Goal: Task Accomplishment & Management: Manage account settings

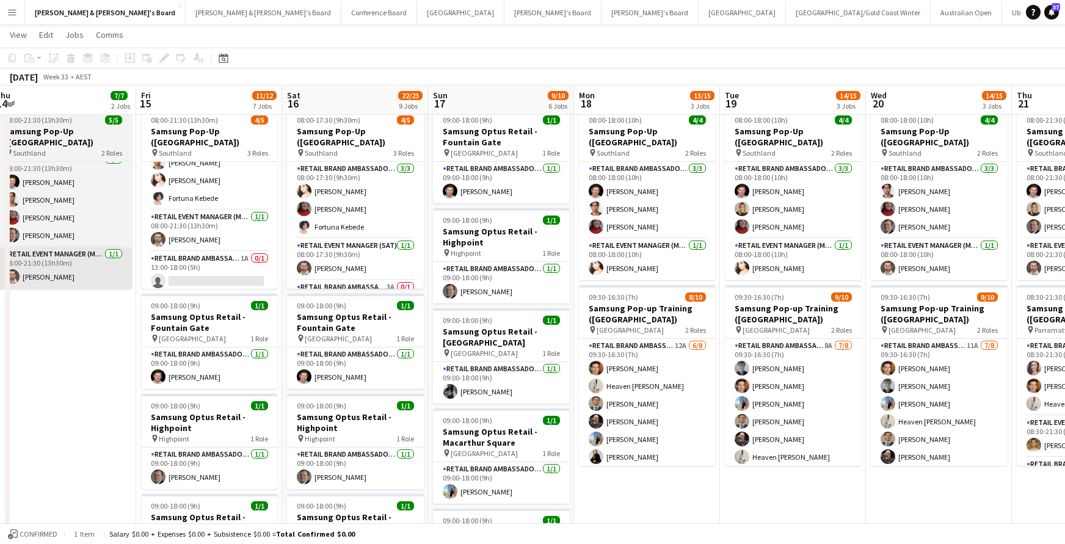
scroll to position [9, 0]
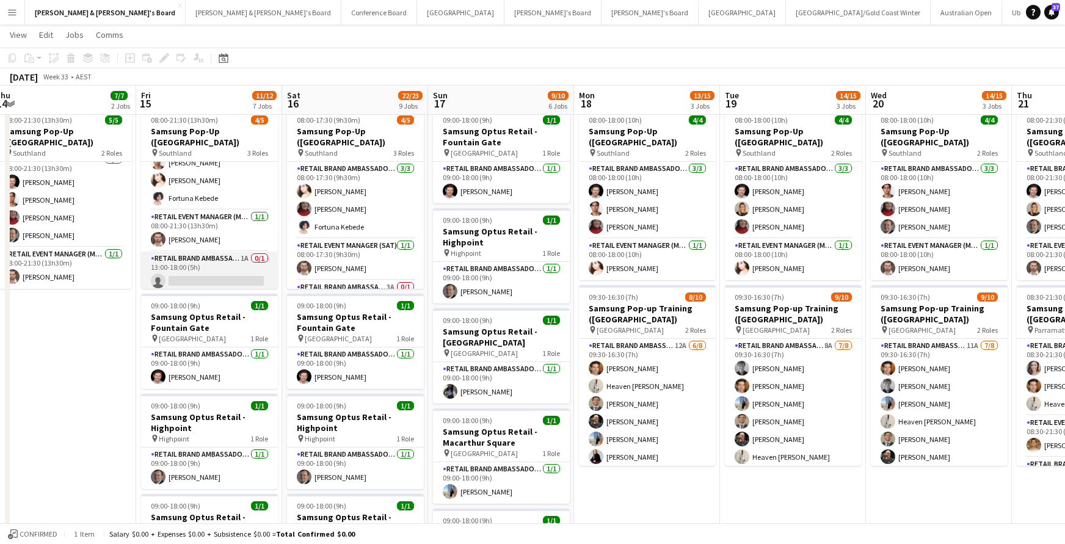
click at [209, 271] on app-card-role "RETAIL Brand Ambassador (Mon - Fri) 1A 0/1 13:00-18:00 (5h) single-neutral-acti…" at bounding box center [209, 273] width 137 height 42
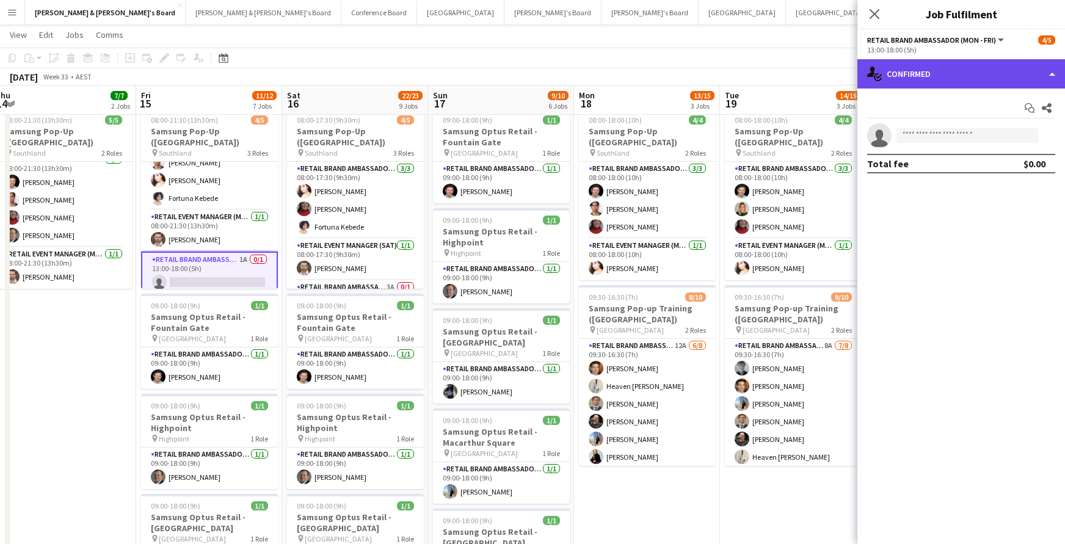
click at [936, 78] on div "single-neutral-actions-check-2 Confirmed" at bounding box center [962, 73] width 208 height 29
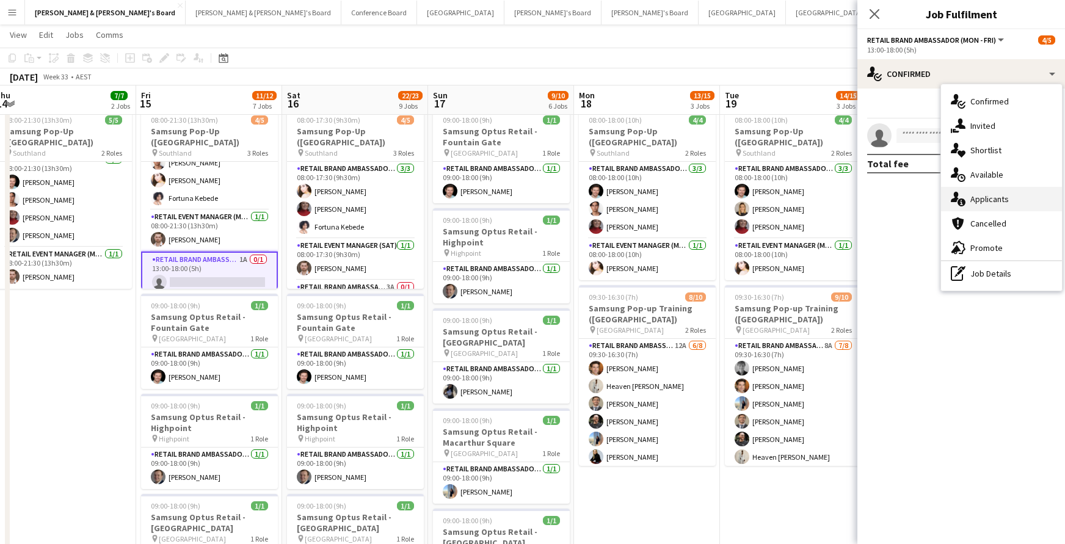
click at [971, 205] on div "single-neutral-actions-information Applicants" at bounding box center [1001, 199] width 121 height 24
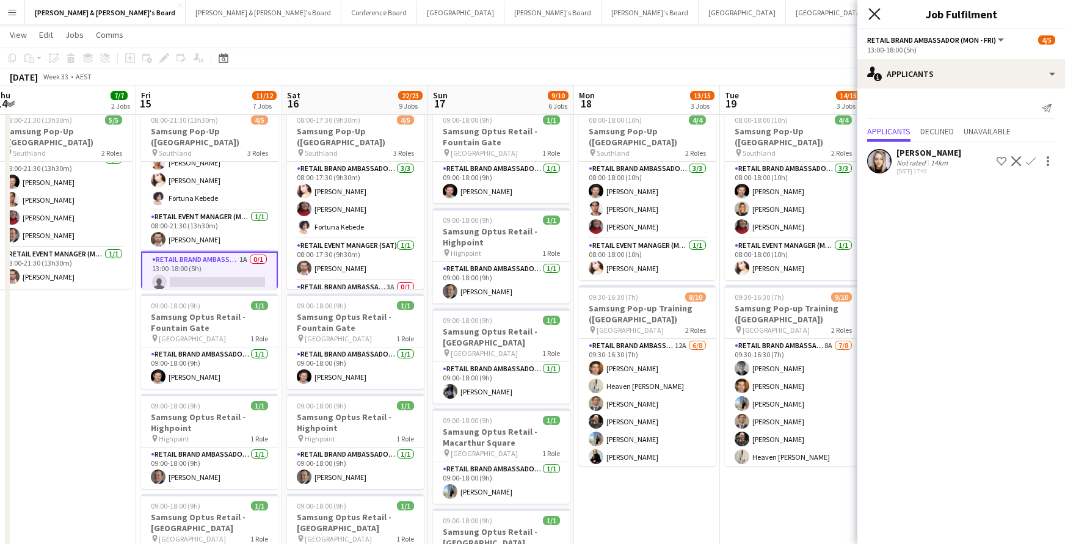
click at [874, 14] on icon at bounding box center [875, 14] width 12 height 12
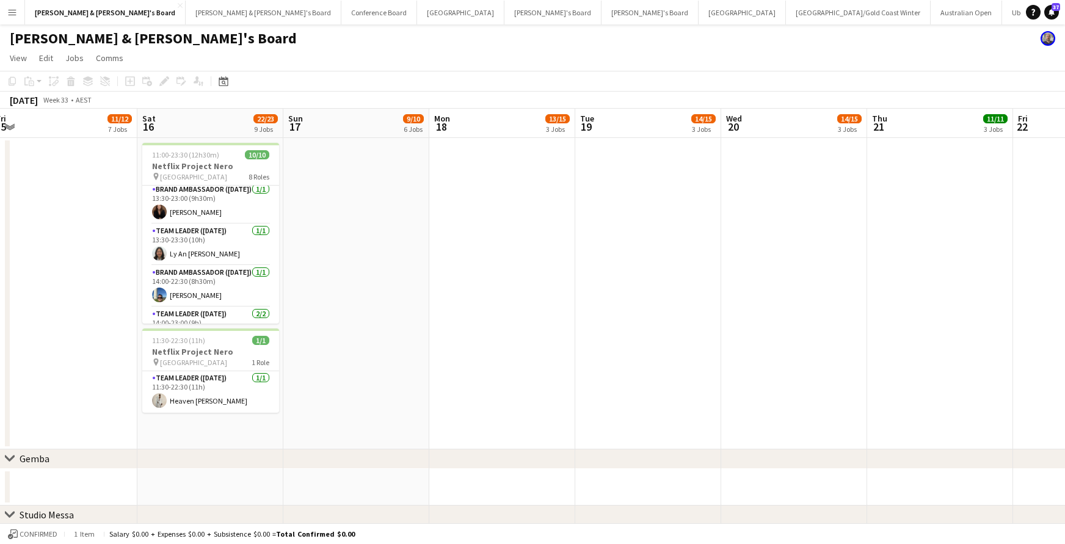
scroll to position [188, 0]
click at [14, 13] on app-icon "Menu" at bounding box center [12, 12] width 10 height 10
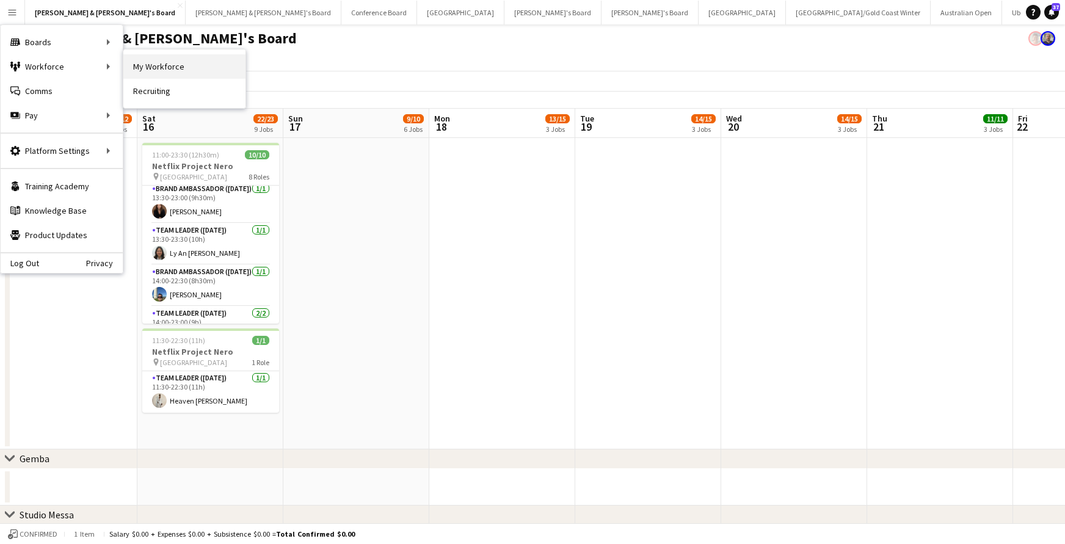
click at [178, 71] on link "My Workforce" at bounding box center [184, 66] width 122 height 24
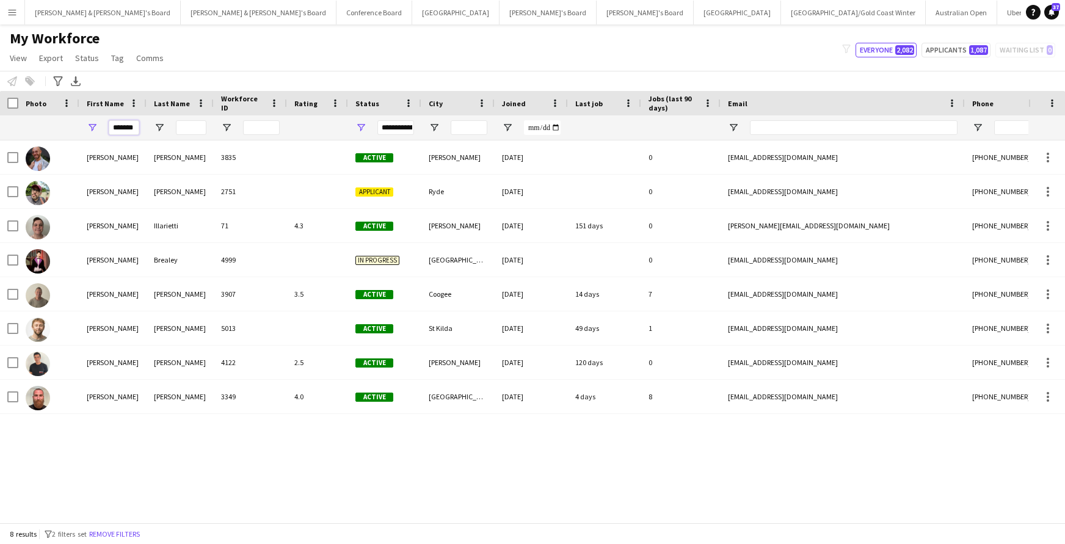
drag, startPoint x: 112, startPoint y: 128, endPoint x: 168, endPoint y: 126, distance: 55.6
click at [168, 126] on div "*******" at bounding box center [662, 127] width 1324 height 24
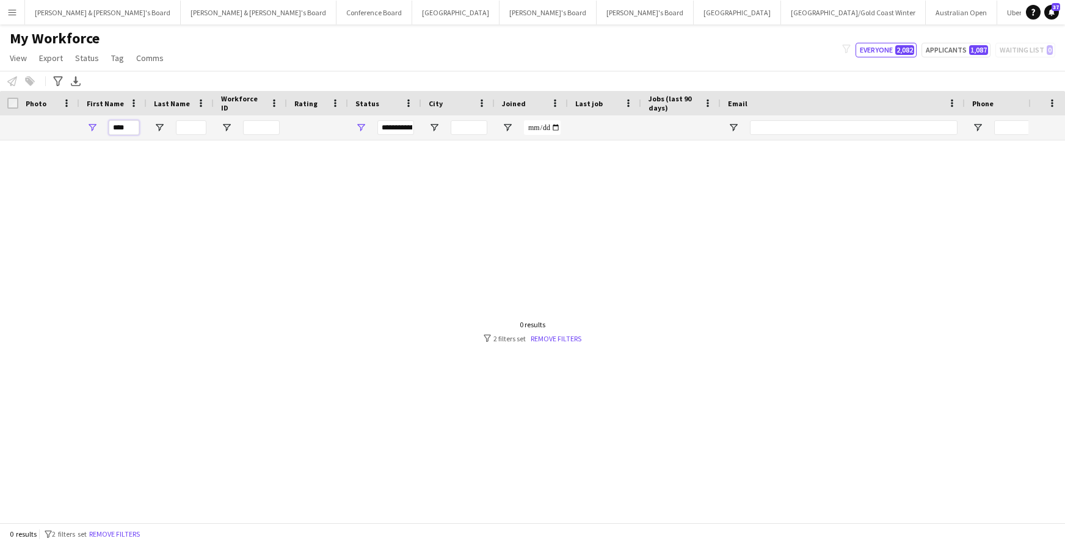
type input "****"
click at [362, 125] on span "Open Filter Menu" at bounding box center [361, 127] width 11 height 11
type input "**********"
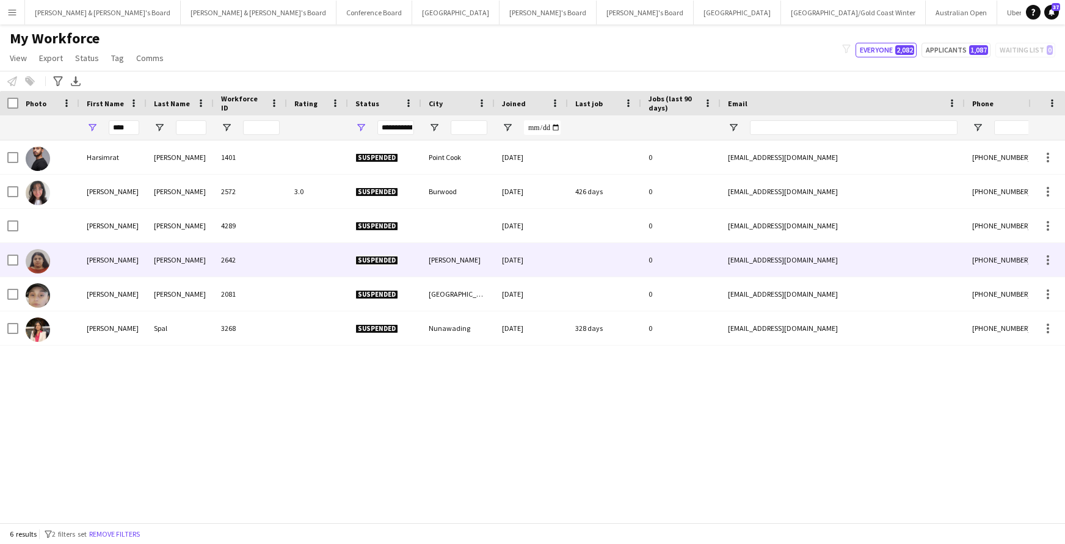
click at [169, 261] on div "[PERSON_NAME]" at bounding box center [180, 260] width 67 height 34
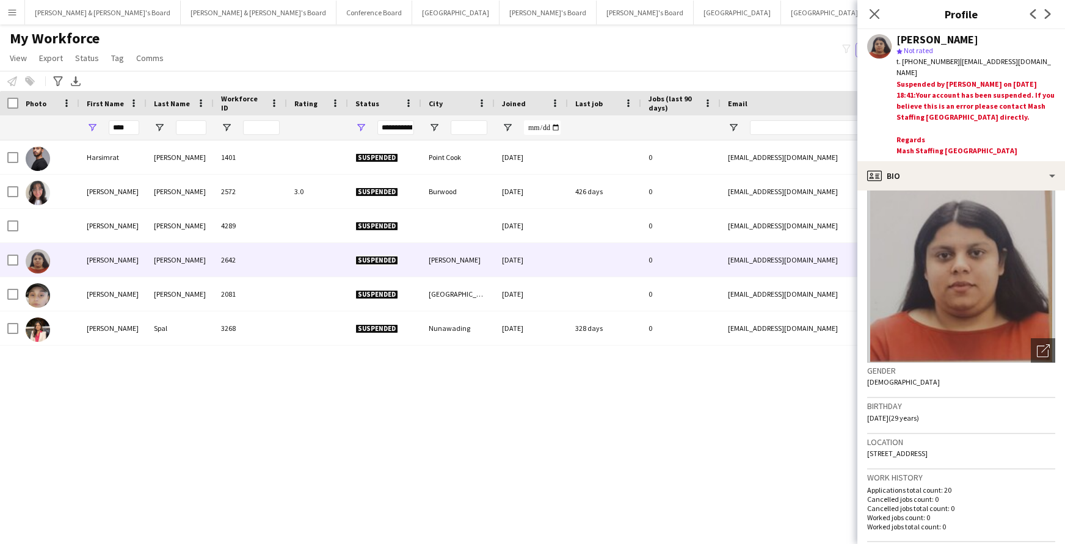
scroll to position [2, 0]
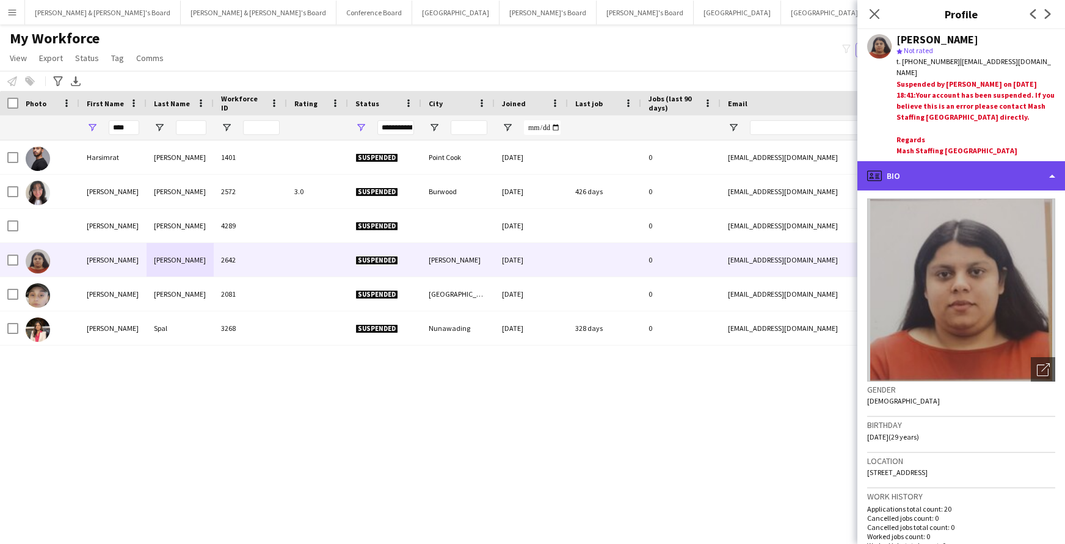
click at [1051, 161] on div "profile Bio" at bounding box center [962, 175] width 208 height 29
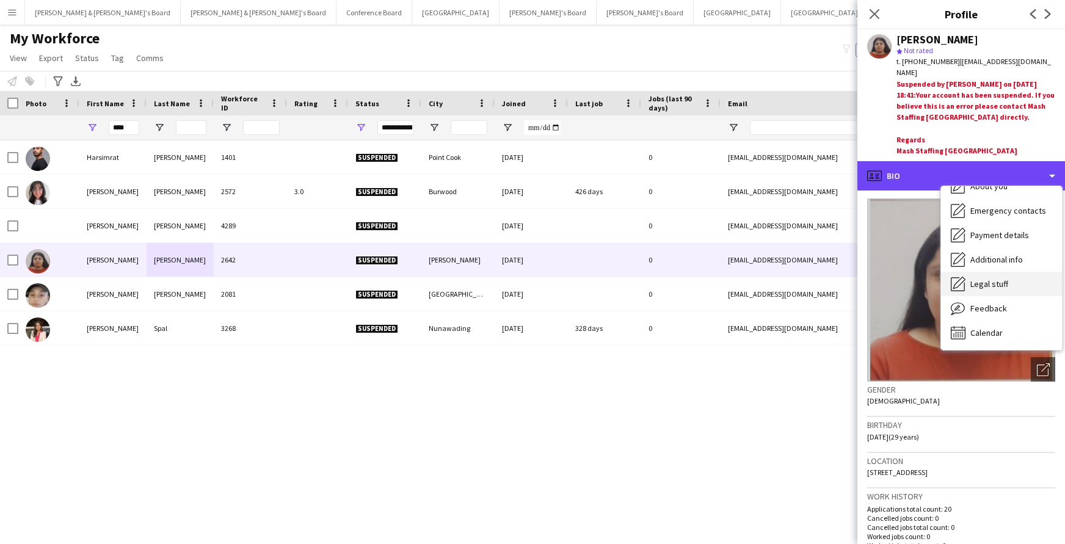
scroll to position [90, 0]
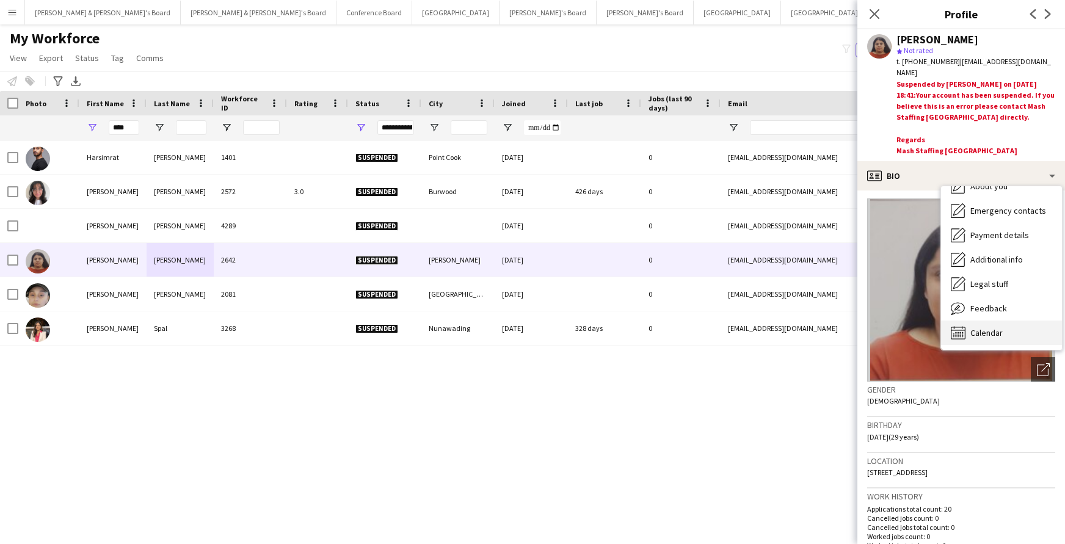
click at [990, 327] on span "Calendar" at bounding box center [987, 332] width 32 height 11
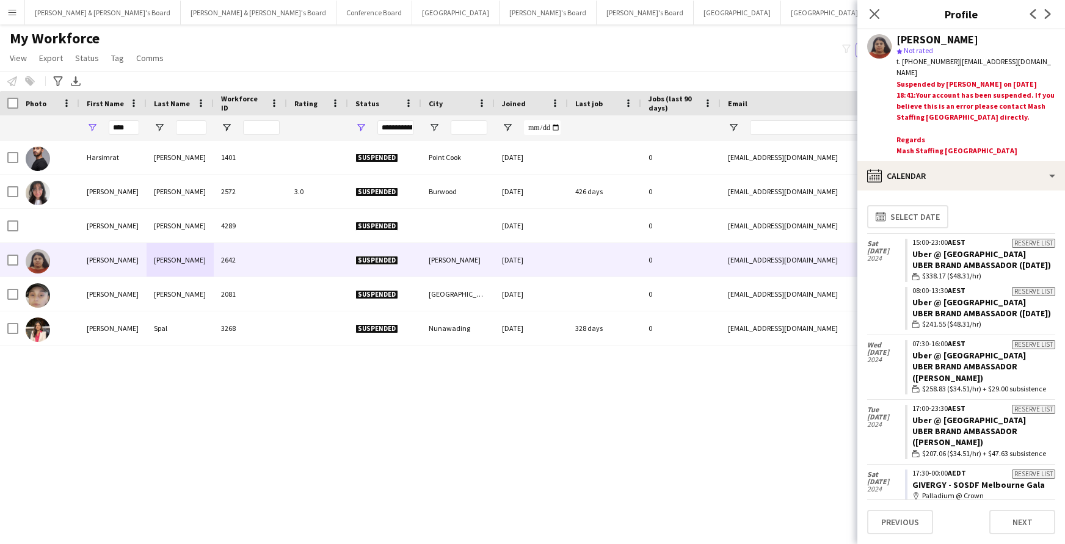
scroll to position [0, 0]
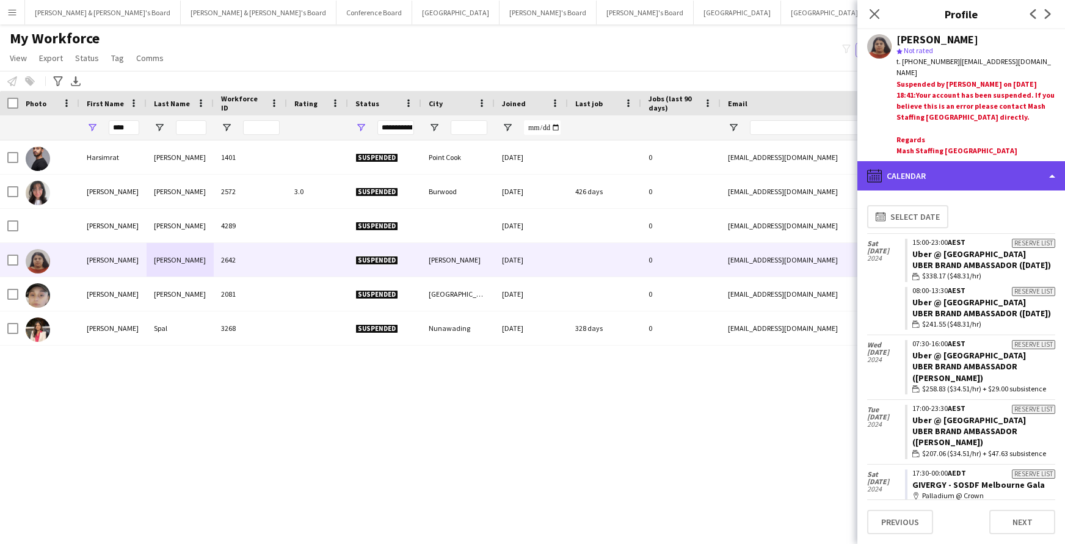
click at [1052, 162] on div "calendar-full Calendar" at bounding box center [962, 175] width 208 height 29
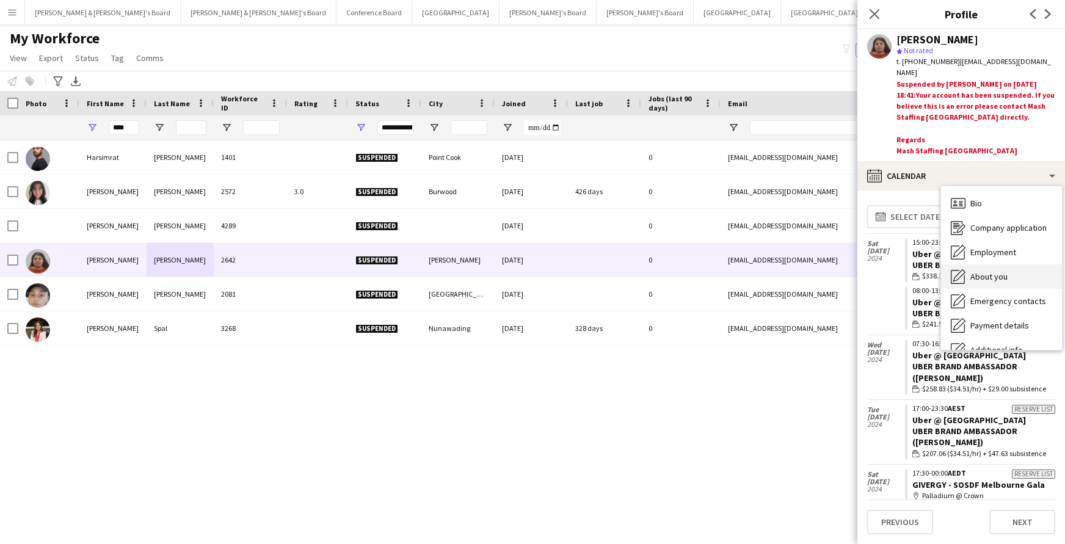
click at [994, 271] on span "About you" at bounding box center [989, 276] width 37 height 11
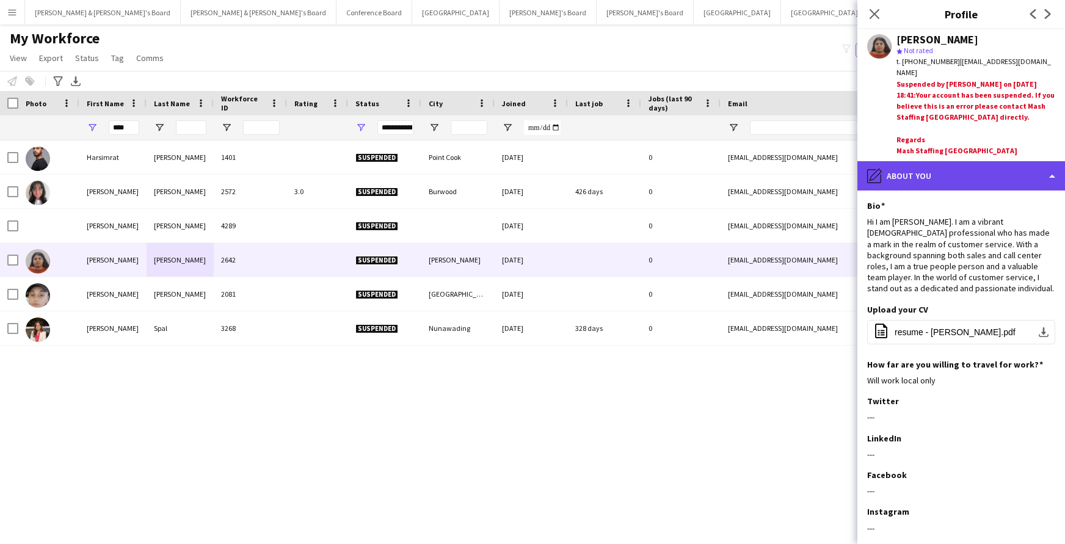
click at [993, 167] on div "pencil4 About you" at bounding box center [962, 175] width 208 height 29
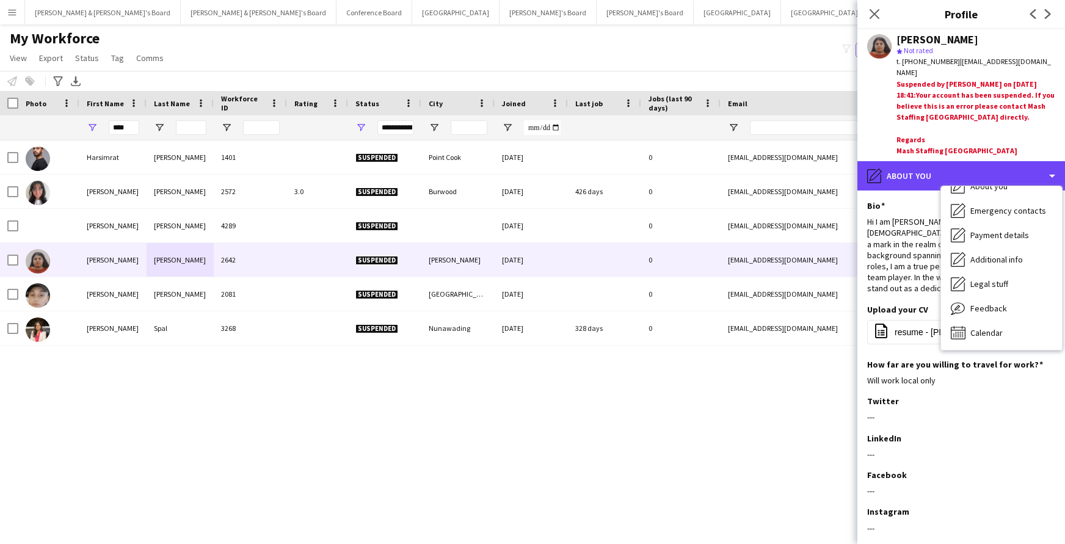
scroll to position [90, 0]
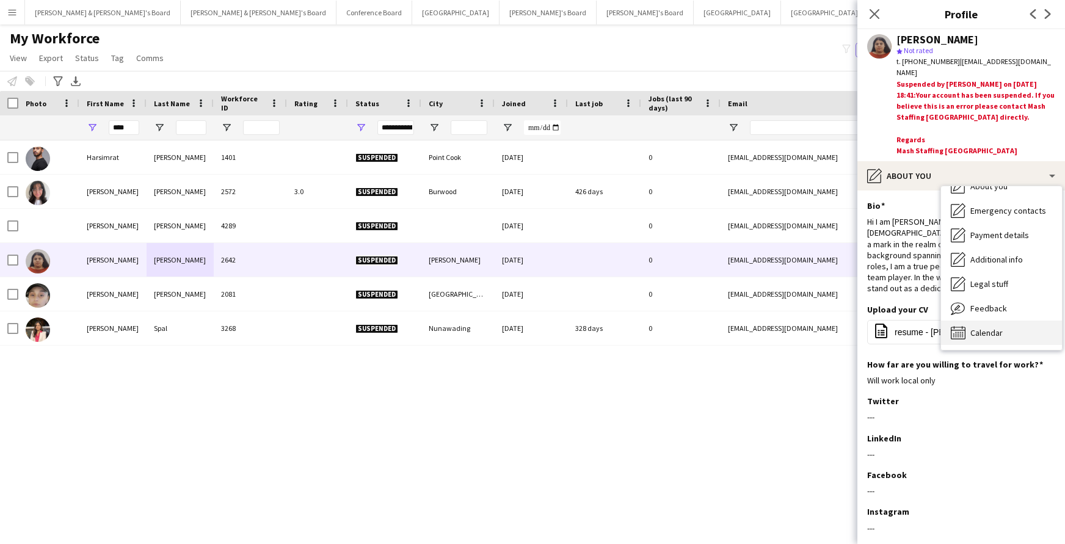
click at [994, 327] on span "Calendar" at bounding box center [987, 332] width 32 height 11
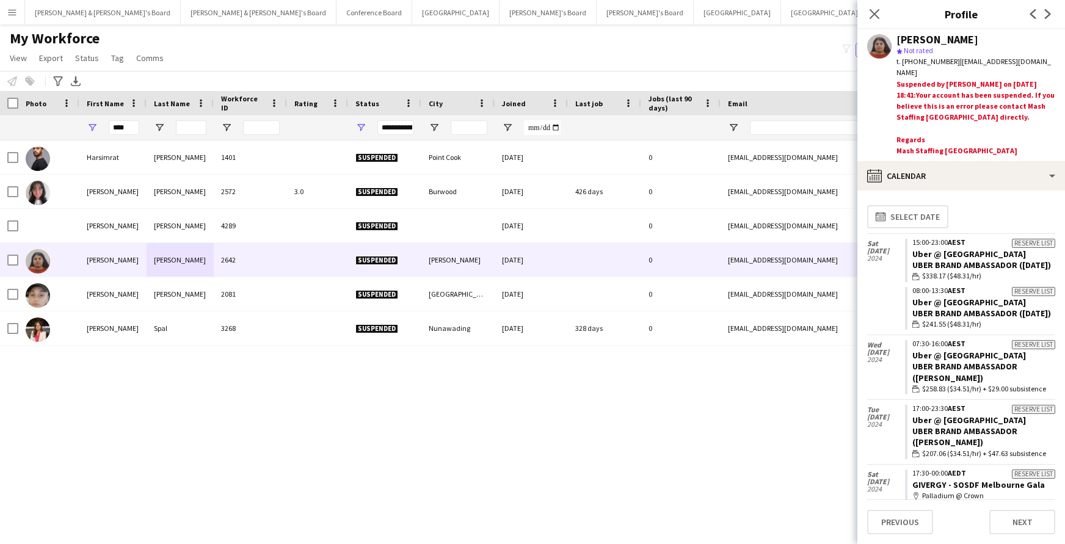
scroll to position [0, 0]
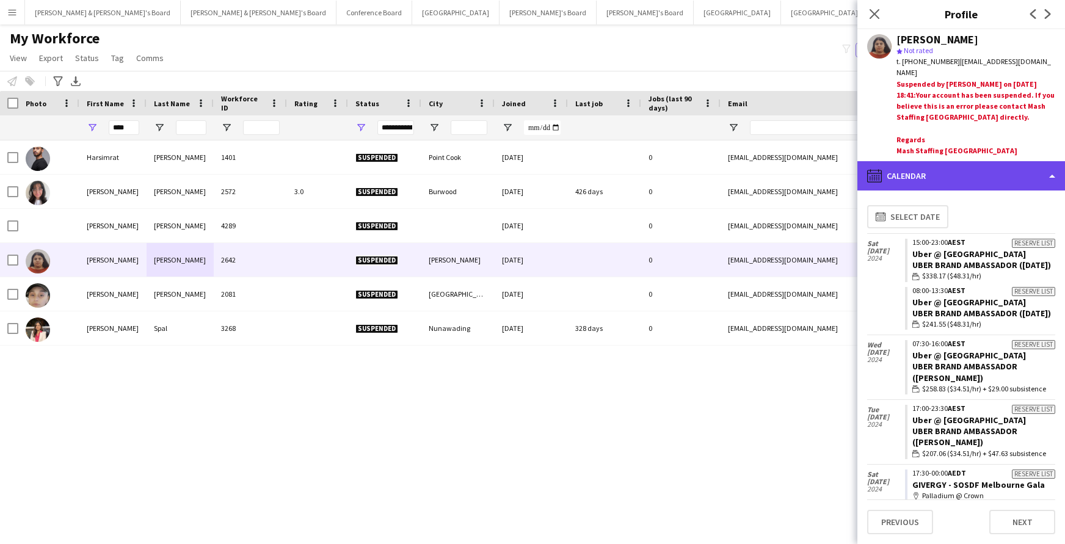
click at [1056, 161] on div "calendar-full Calendar" at bounding box center [962, 175] width 208 height 29
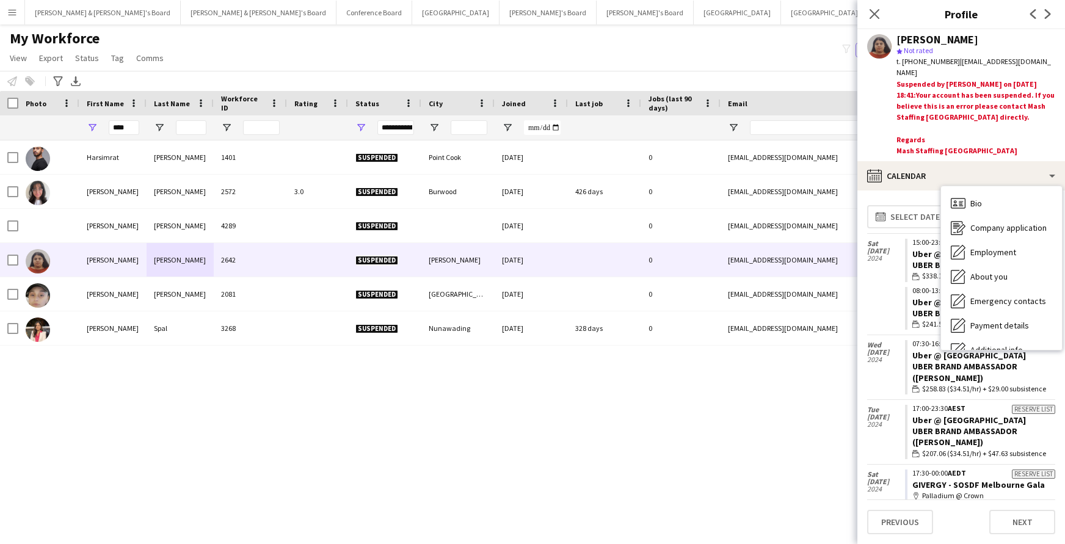
click at [887, 117] on div "[PERSON_NAME] star Not rated t. [PHONE_NUMBER] | [EMAIL_ADDRESS][DOMAIN_NAME] S…" at bounding box center [962, 95] width 208 height 132
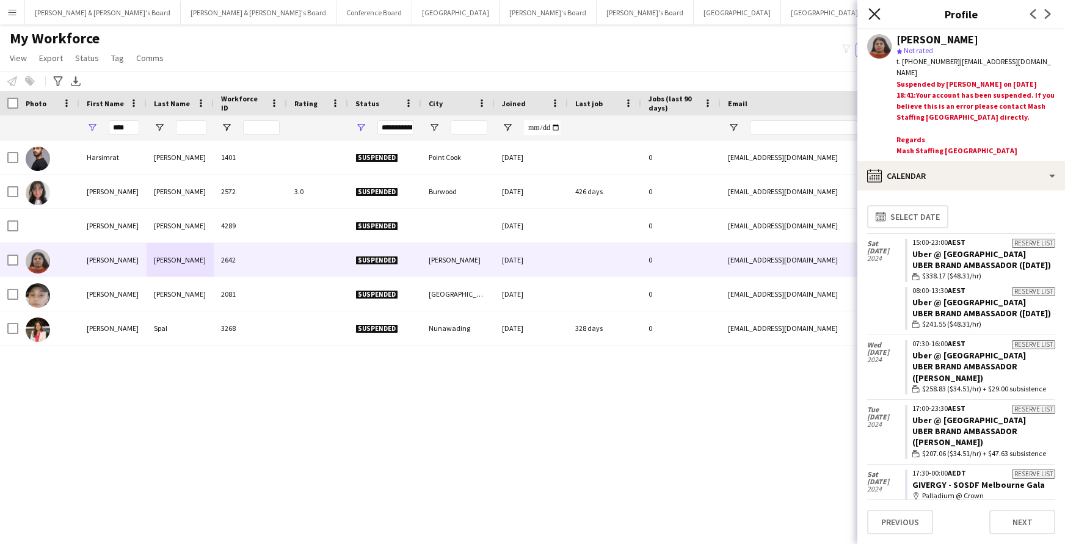
click at [877, 12] on icon at bounding box center [875, 14] width 12 height 12
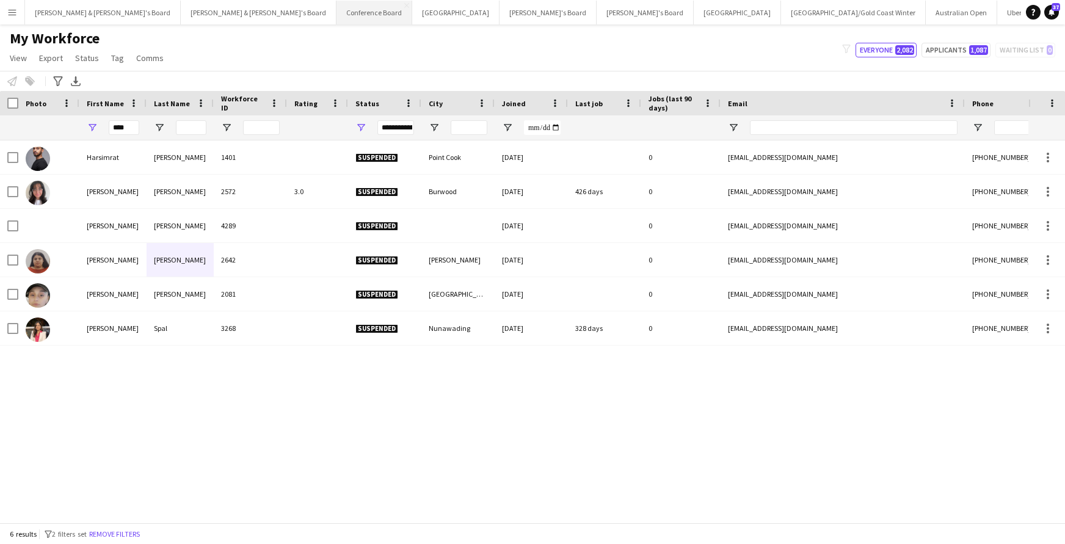
click at [337, 8] on button "Conference Board Close" at bounding box center [375, 13] width 76 height 24
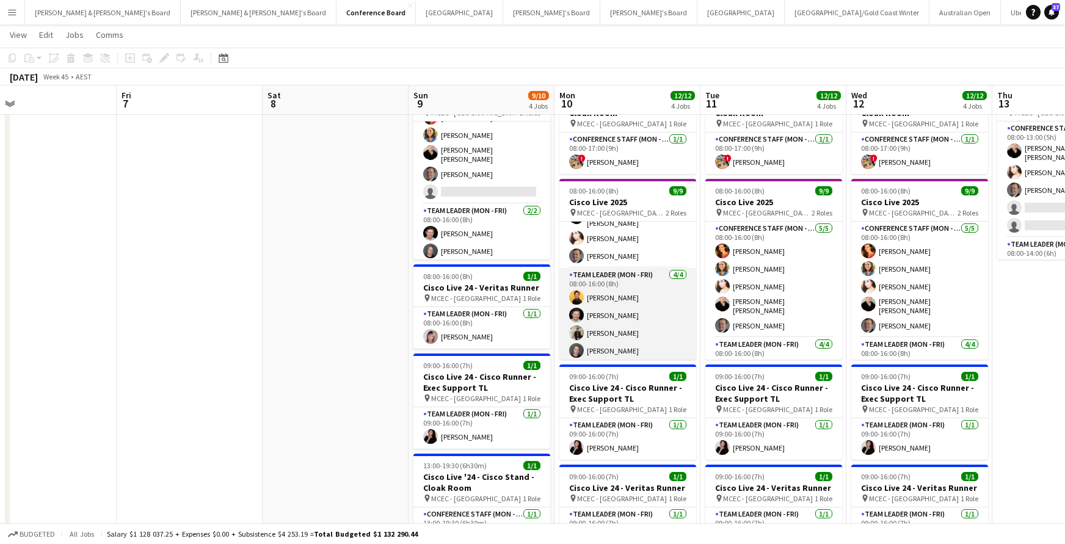
scroll to position [69, 0]
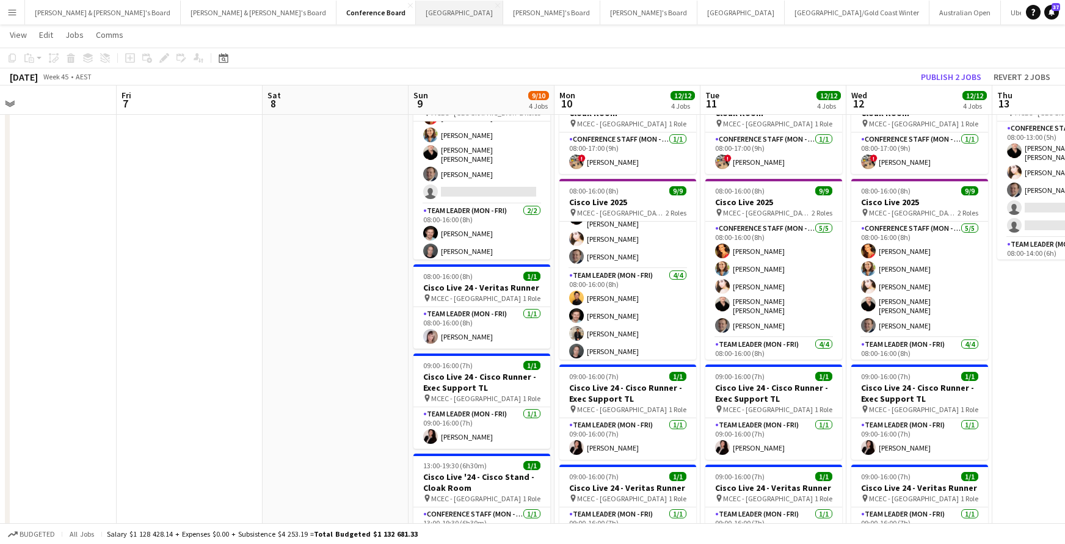
click at [416, 16] on button "Sydney Close" at bounding box center [459, 13] width 87 height 24
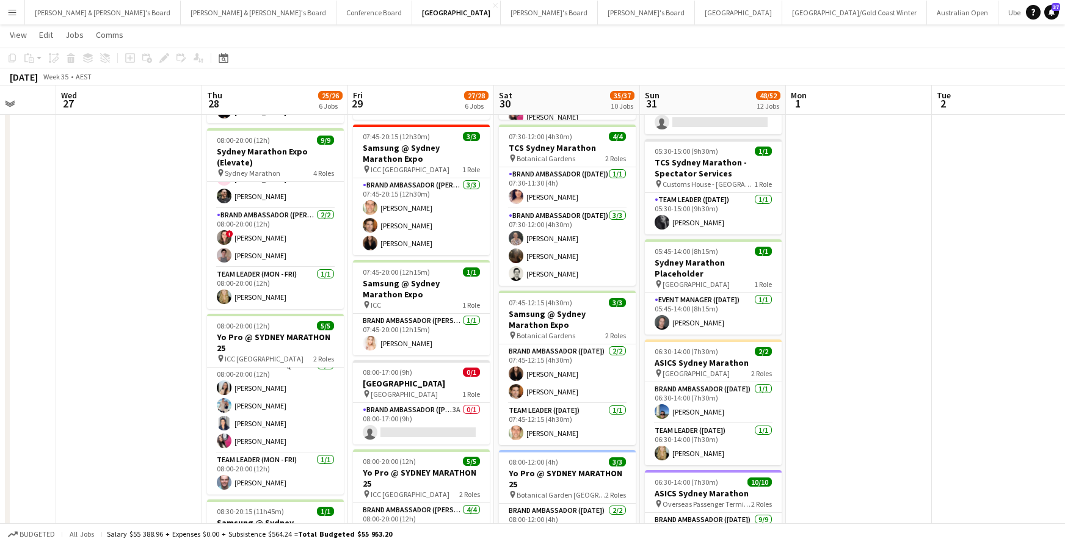
scroll to position [203, 0]
